Goal: Task Accomplishment & Management: Manage account settings

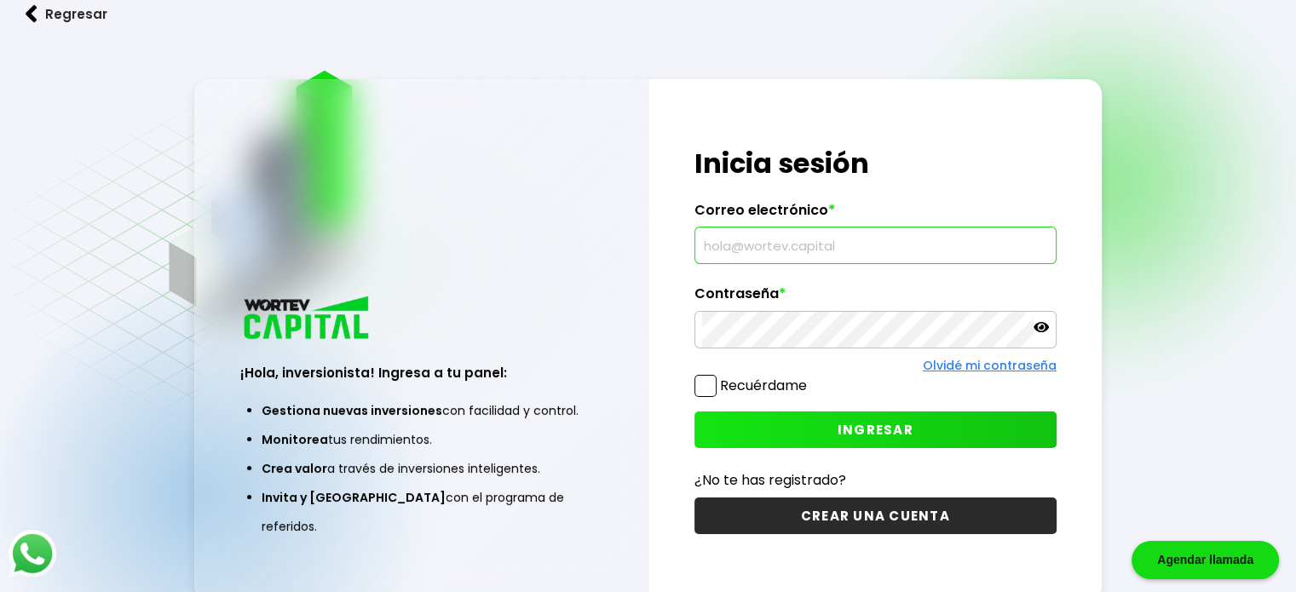
click at [762, 253] on input "text" at bounding box center [875, 245] width 347 height 36
type input "[PERSON_NAME][EMAIL_ADDRESS][DOMAIN_NAME]"
click at [754, 417] on button "INGRESAR" at bounding box center [875, 429] width 362 height 37
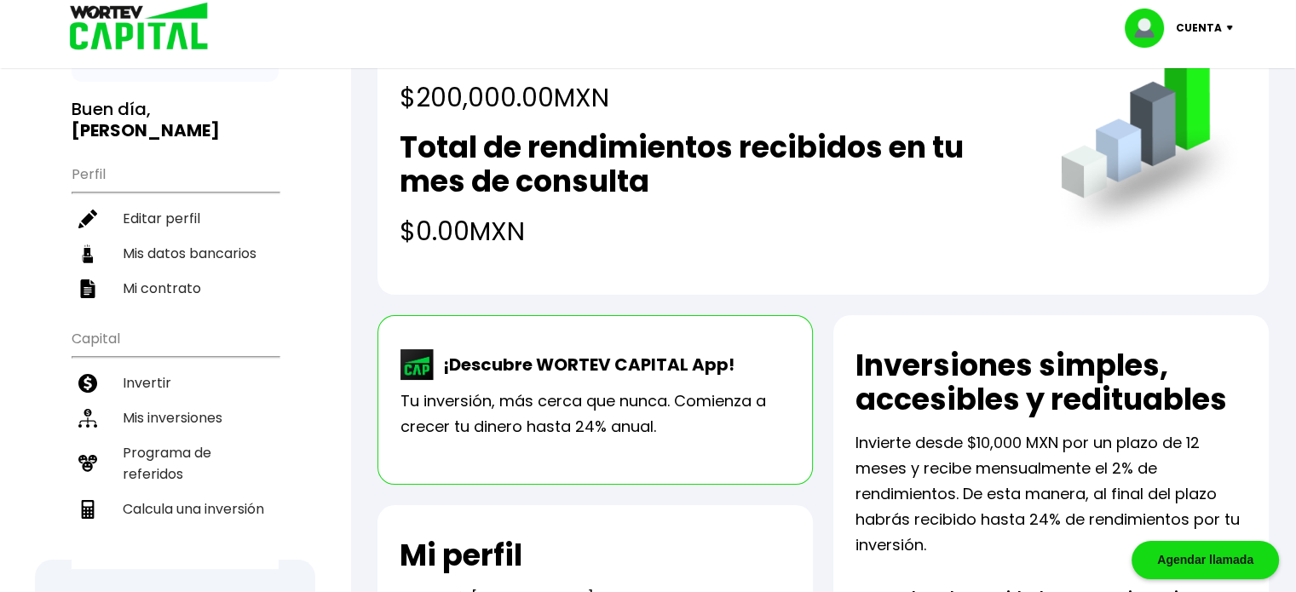
scroll to position [136, 0]
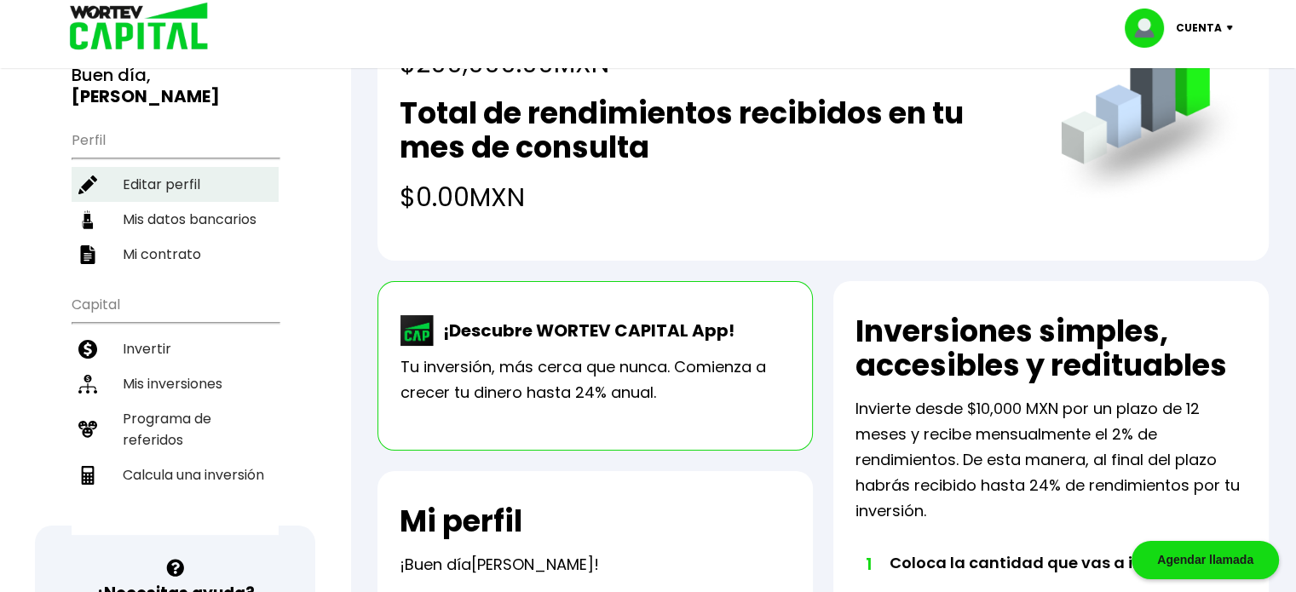
click at [187, 189] on li "Editar perfil" at bounding box center [175, 184] width 207 height 35
select select "Mujer"
select select "Licenciatura"
select select "[PERSON_NAME]"
select select "Banorte"
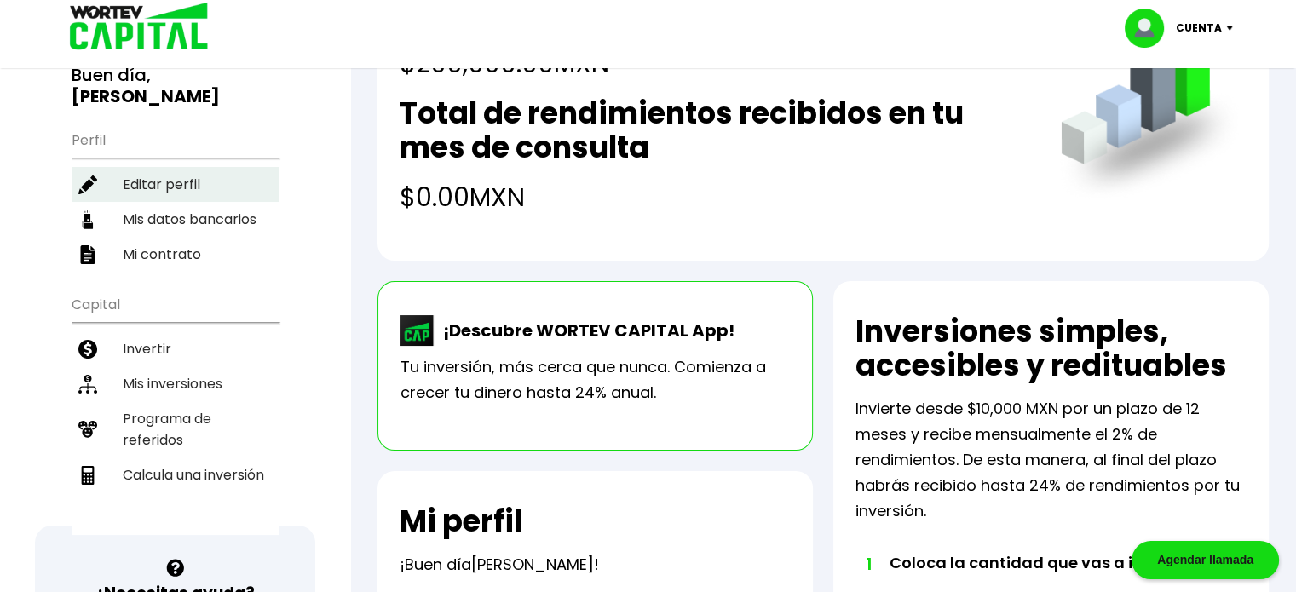
select select "[GEOGRAPHIC_DATA]"
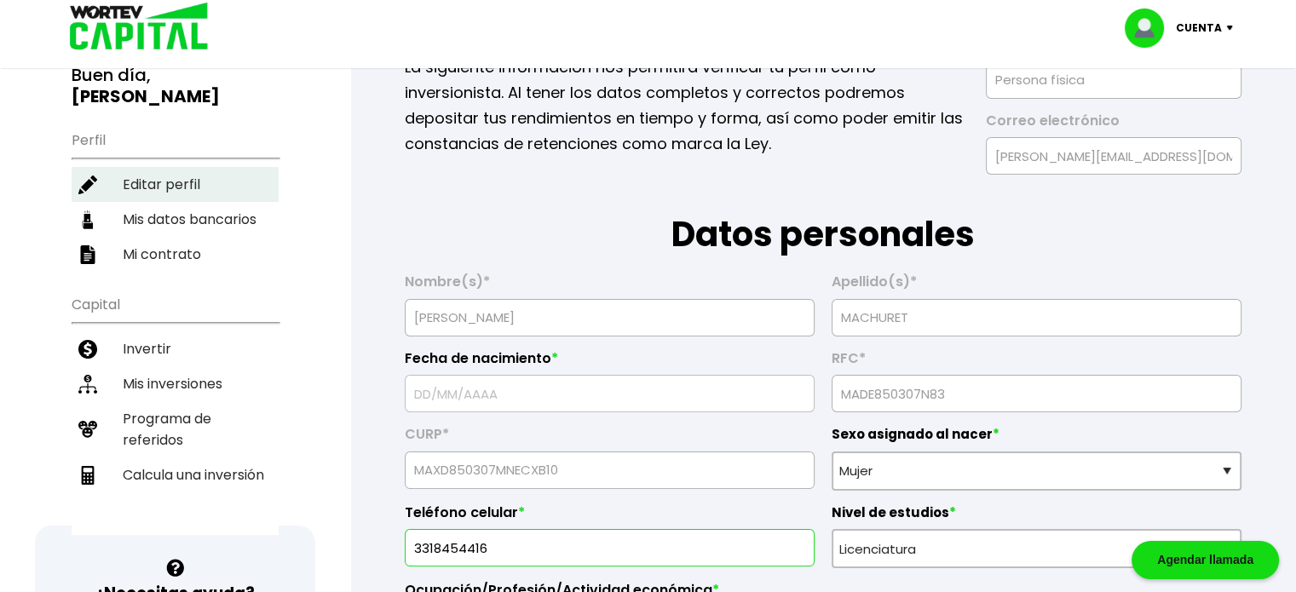
type input "[DATE]"
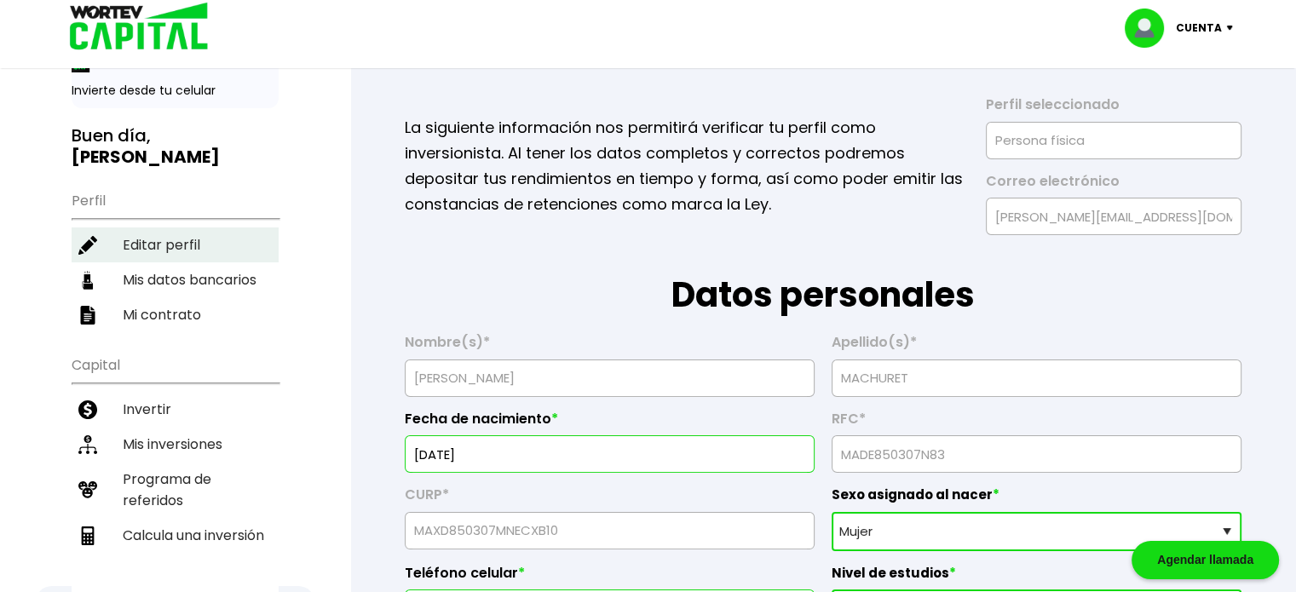
scroll to position [102, 0]
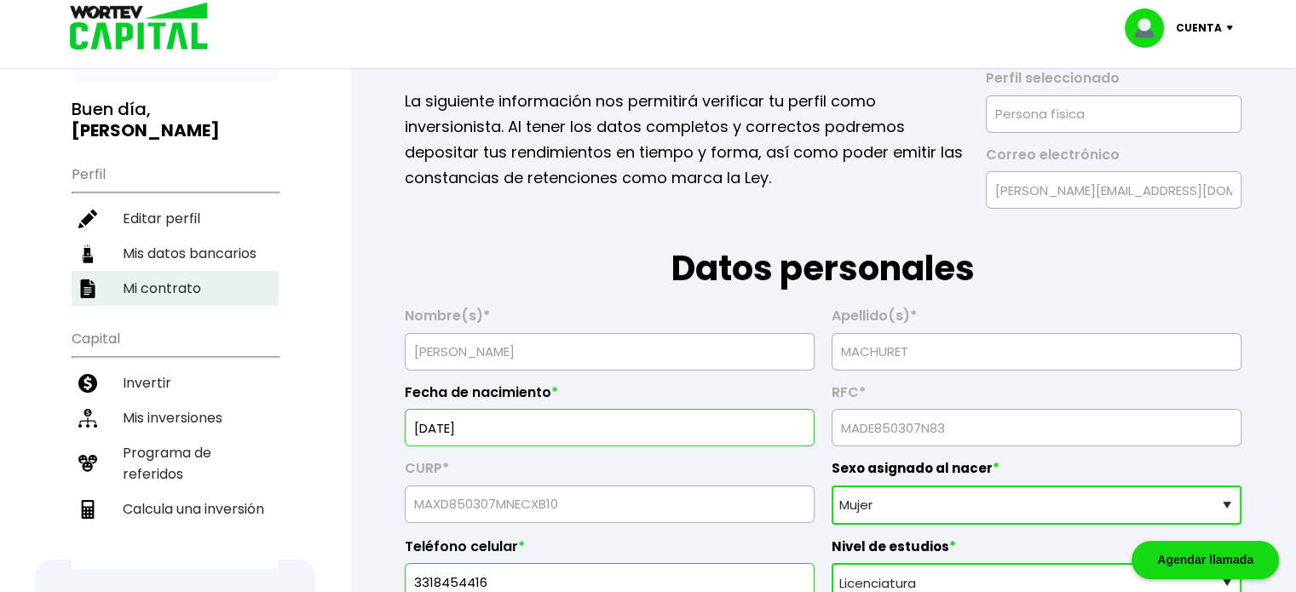
click at [194, 285] on li "Mi contrato" at bounding box center [175, 288] width 207 height 35
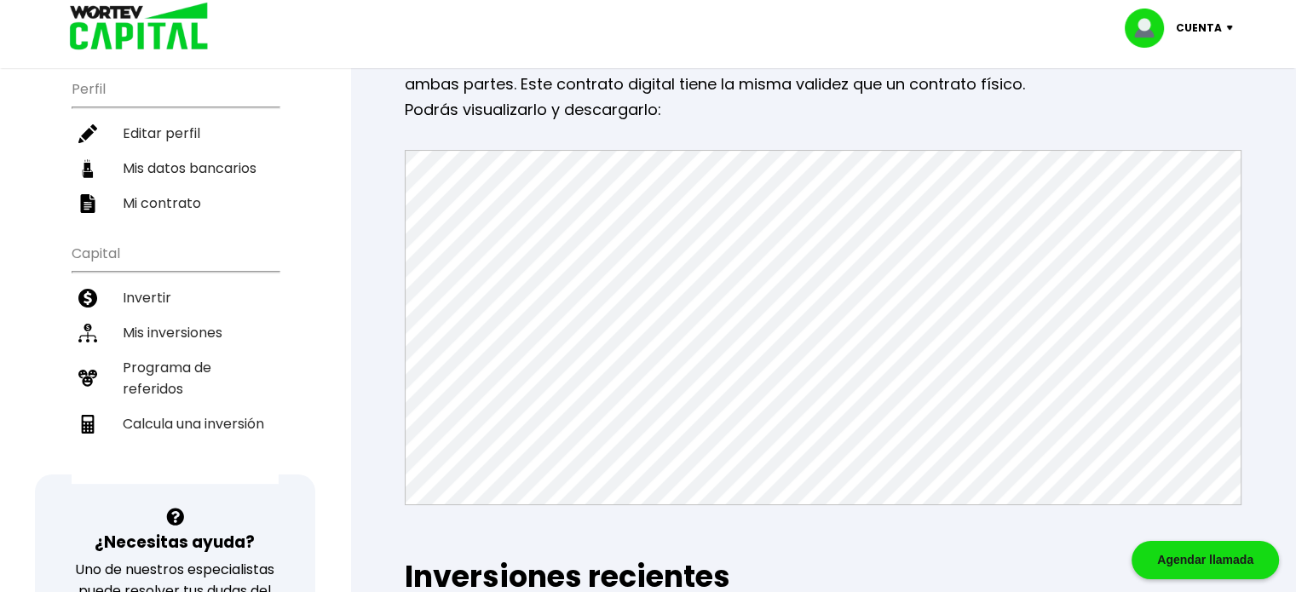
scroll to position [210, 0]
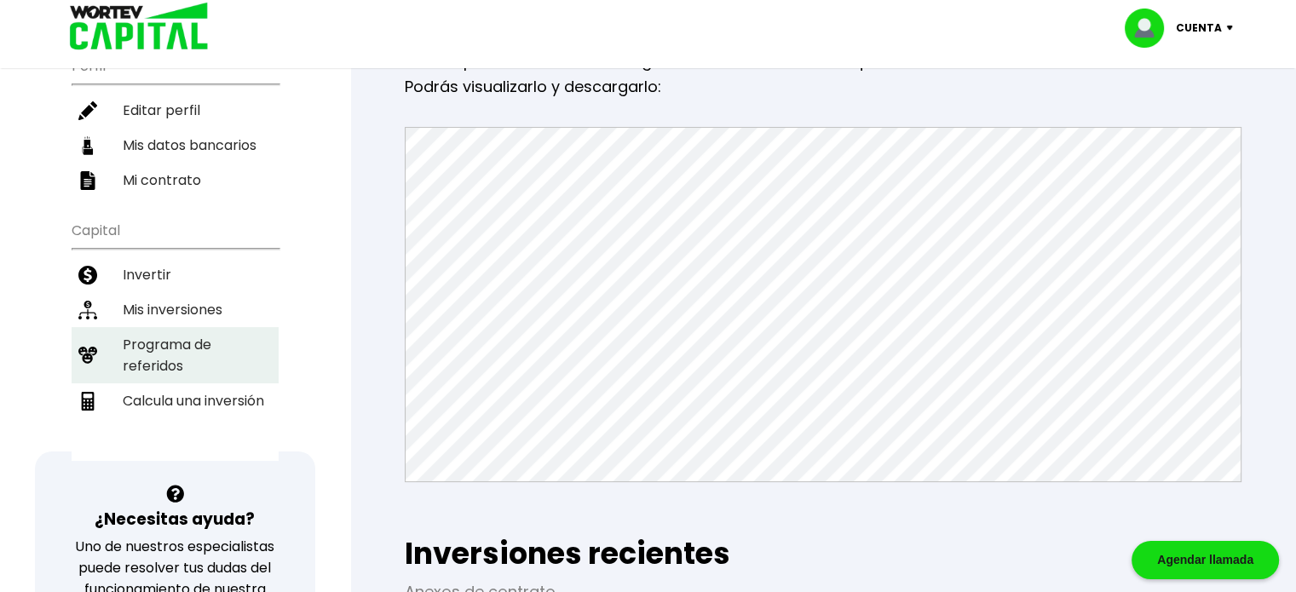
click at [169, 360] on li "Programa de referidos" at bounding box center [175, 355] width 207 height 56
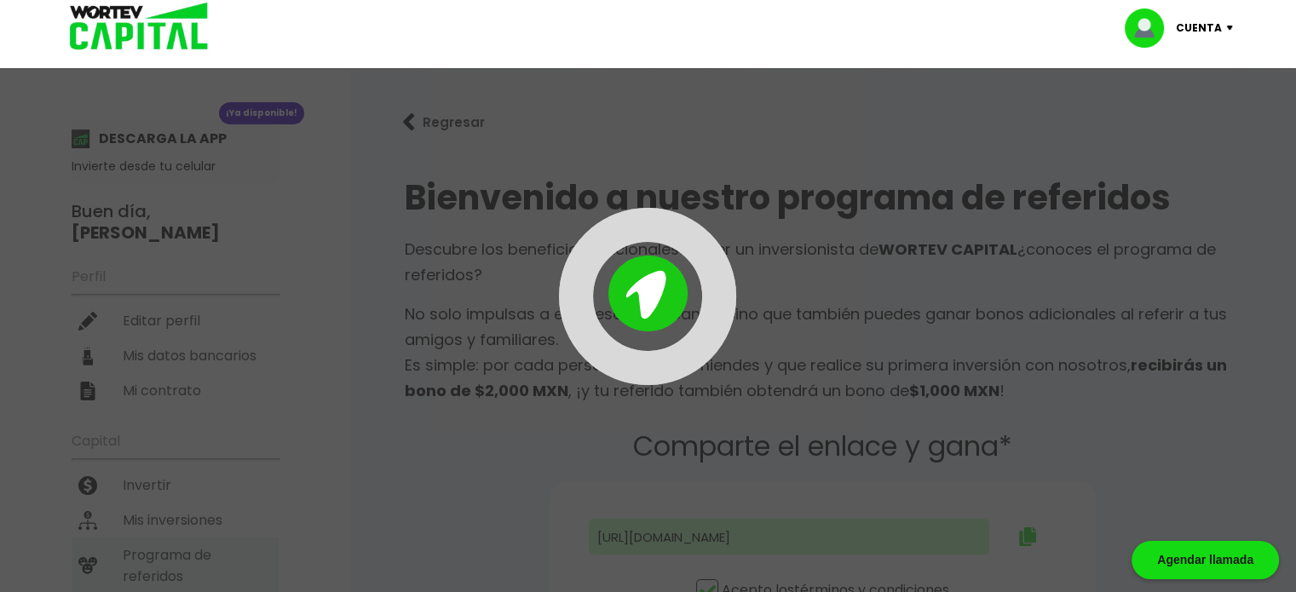
type input "[URL][DOMAIN_NAME][PERSON_NAME]"
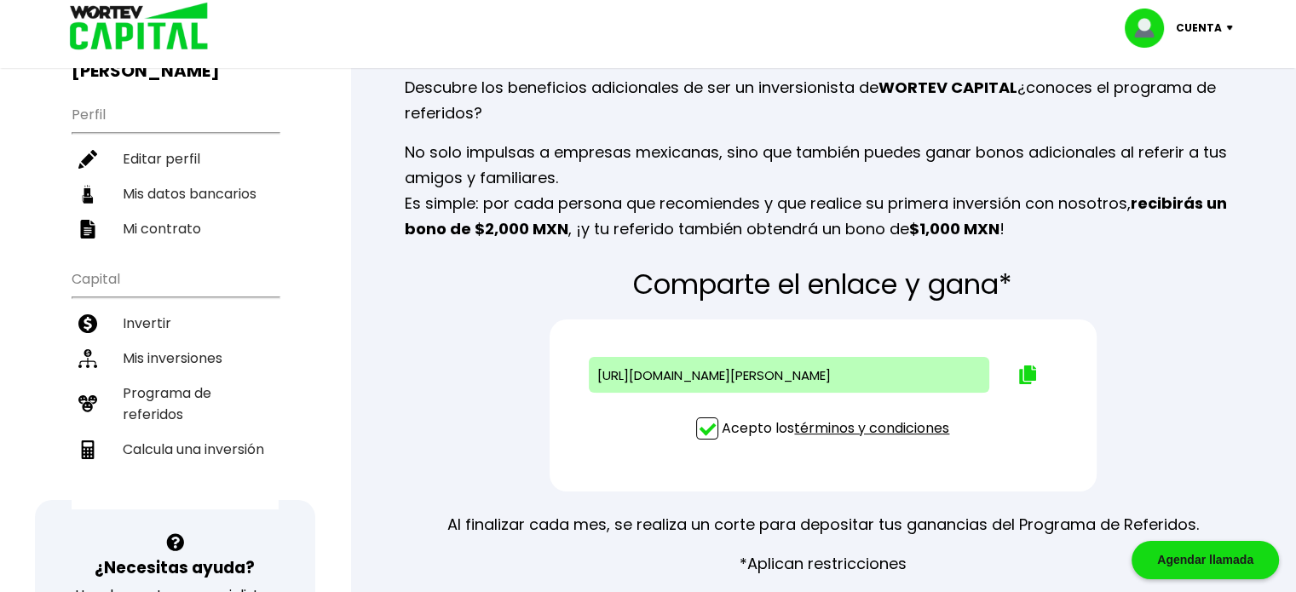
scroll to position [157, 0]
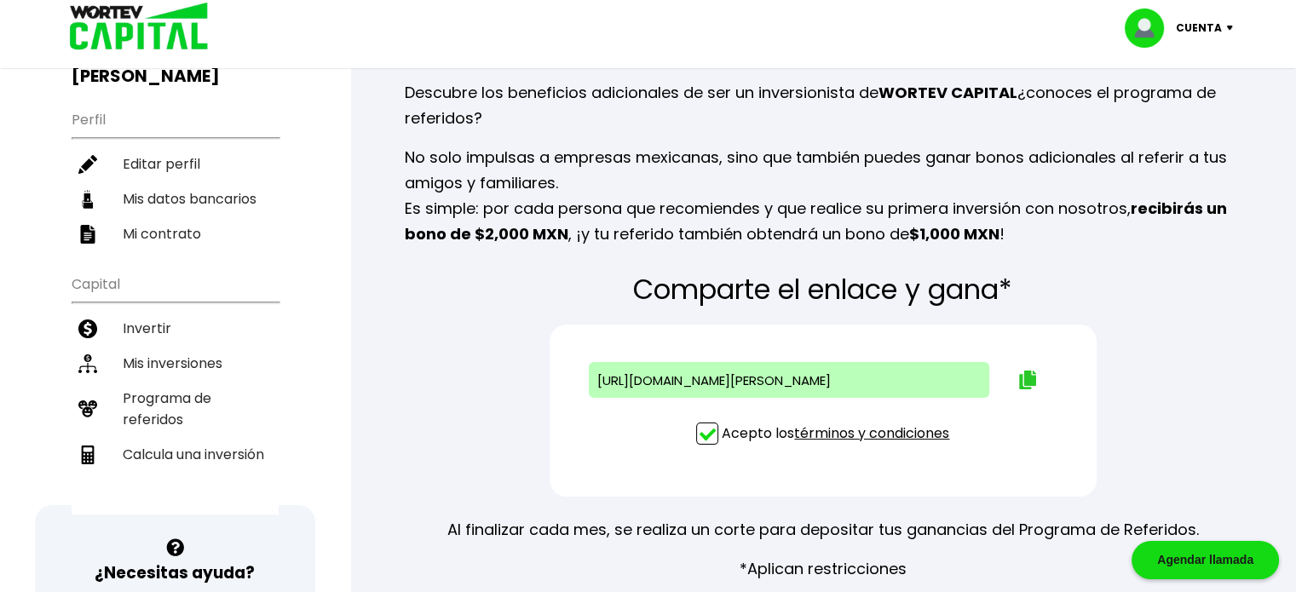
click at [1022, 384] on img at bounding box center [1027, 380] width 17 height 19
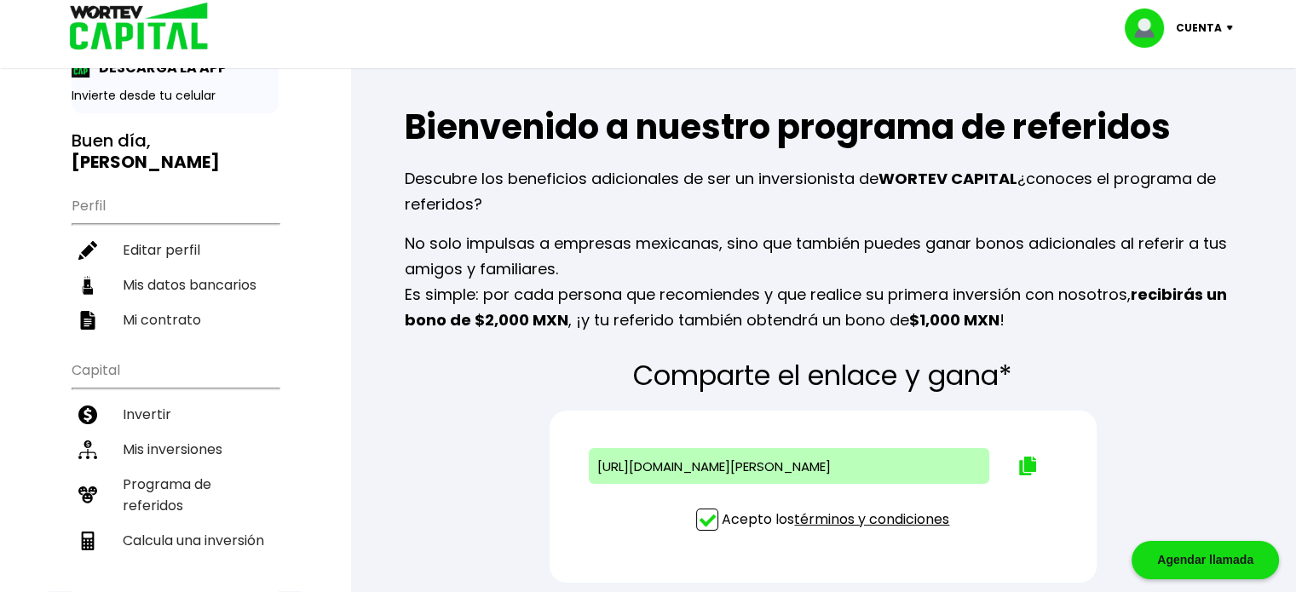
scroll to position [0, 0]
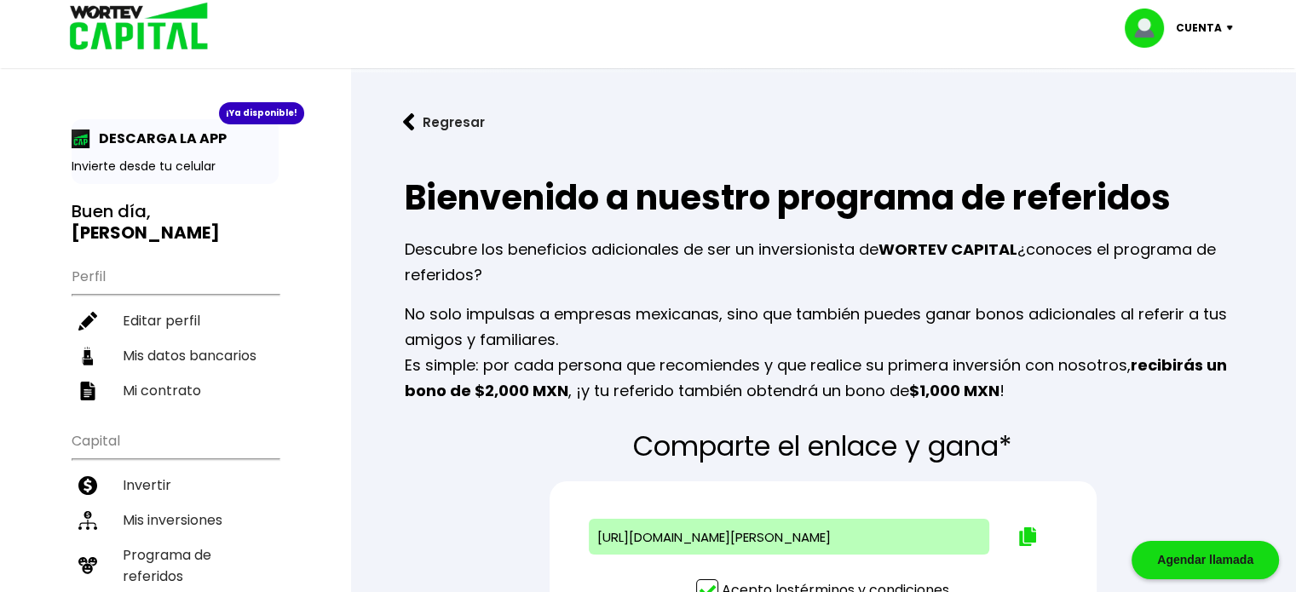
click at [713, 29] on div "Cuenta Editar perfil Cerrar sesión" at bounding box center [648, 27] width 1193 height 55
click at [99, 37] on img at bounding box center [133, 27] width 163 height 55
